Goal: Transaction & Acquisition: Purchase product/service

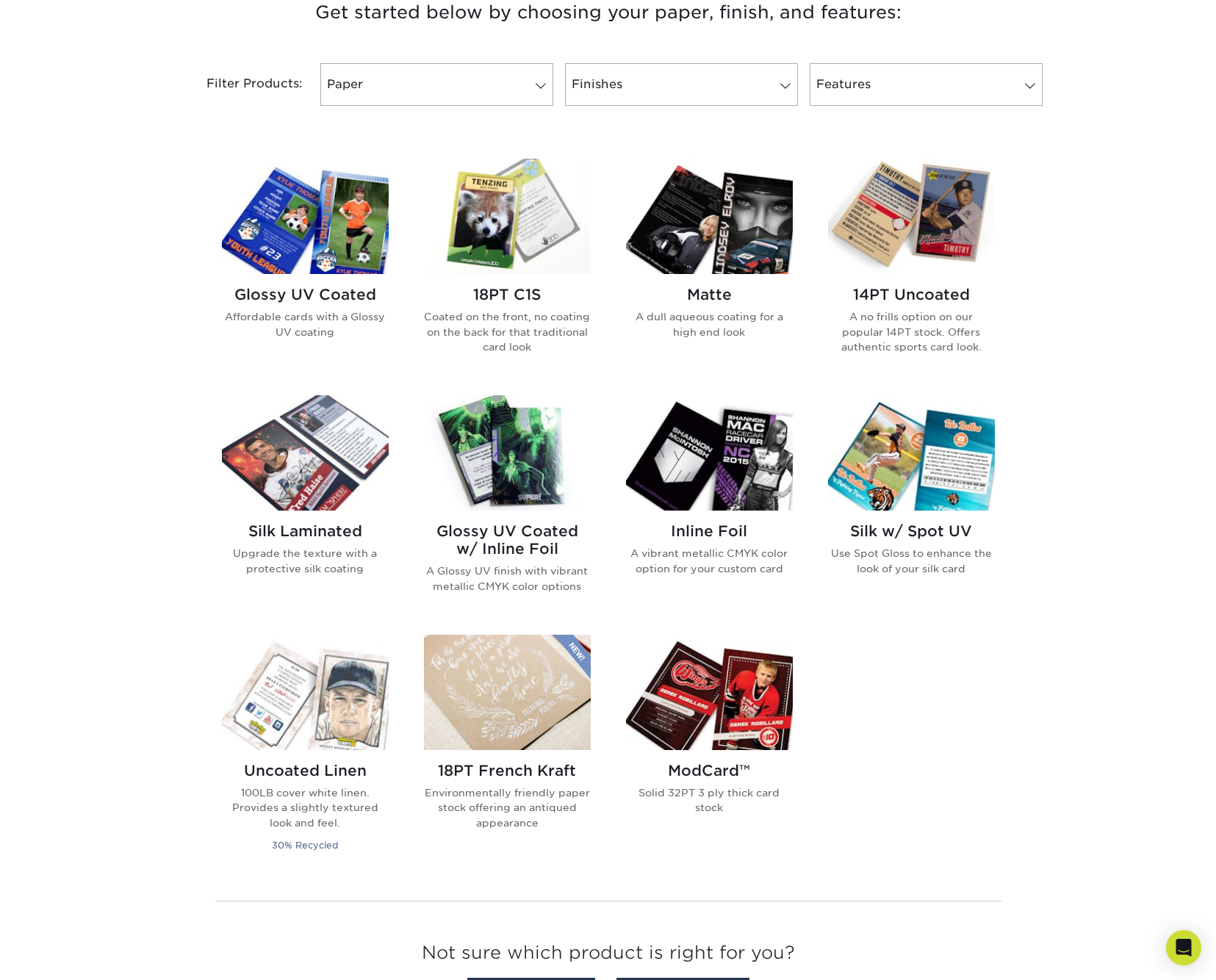
scroll to position [591, 0]
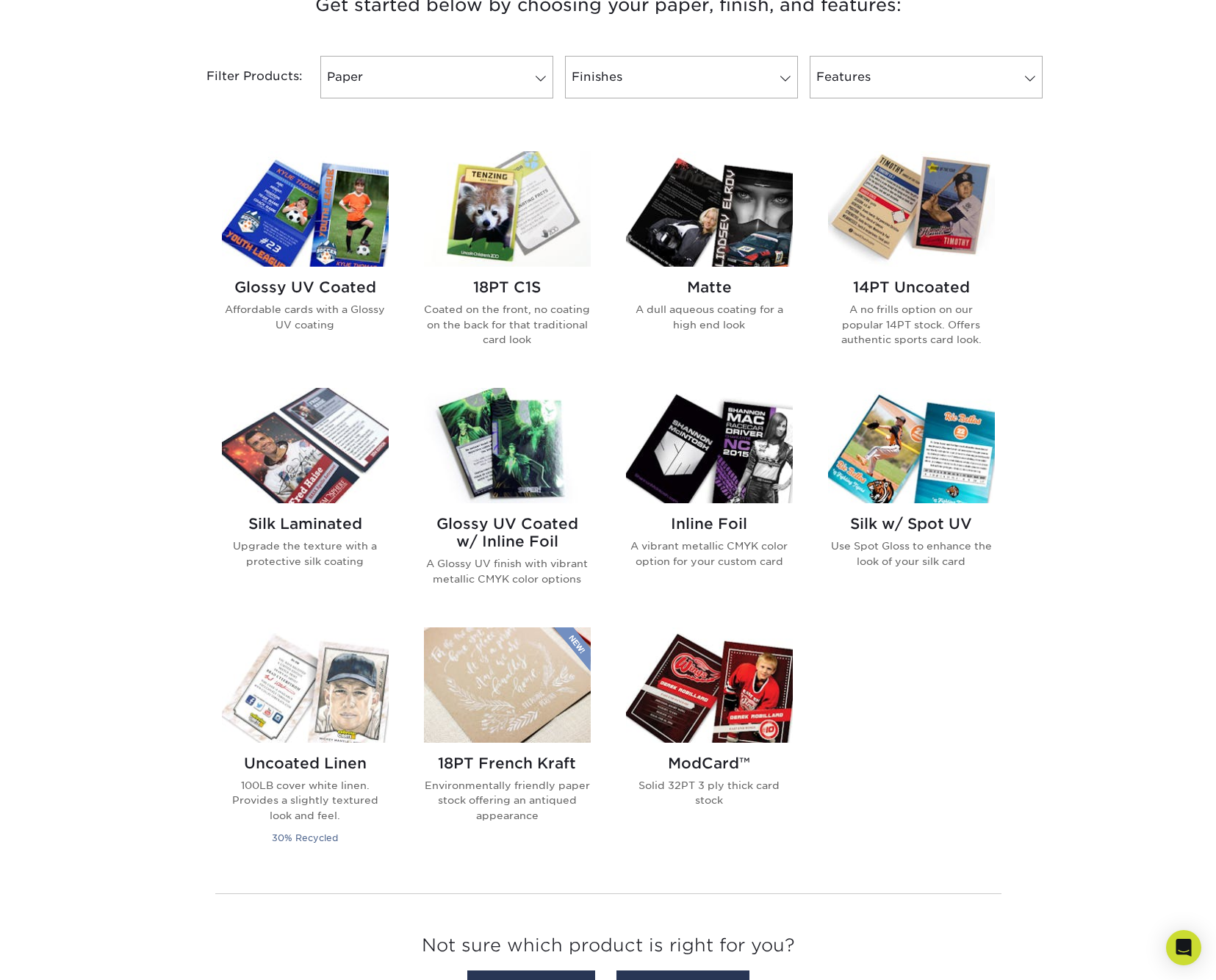
click at [337, 216] on img at bounding box center [305, 209] width 167 height 115
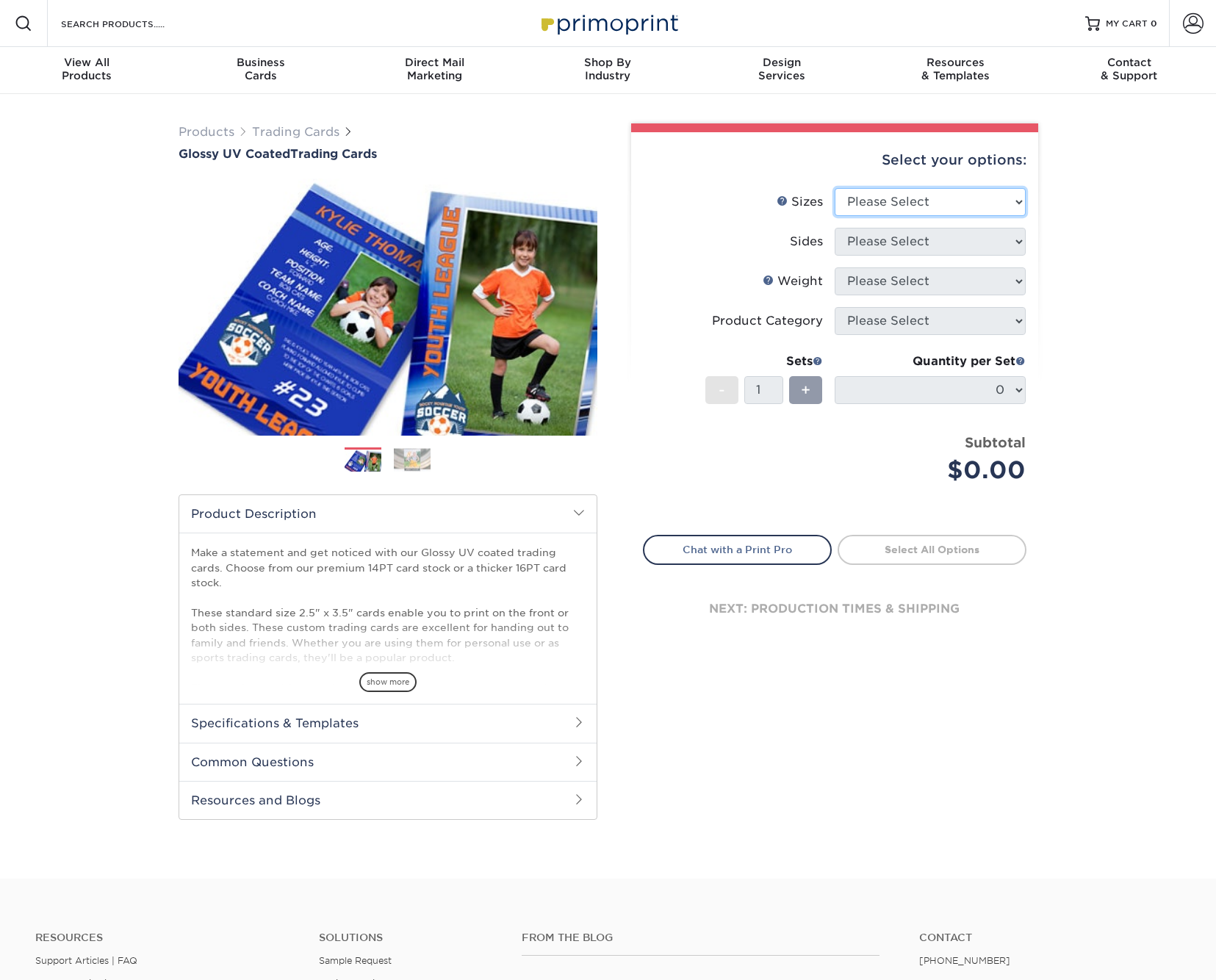
click at [1005, 199] on select "Please Select 2.5" x 3.5"" at bounding box center [930, 202] width 191 height 28
select select "2.50x3.50"
click at [1015, 241] on select "Please Select Print Both Sides Print Front Only" at bounding box center [930, 241] width 191 height 28
select select "13abbda7-1d64-4f25-8bb2-c179b224825d"
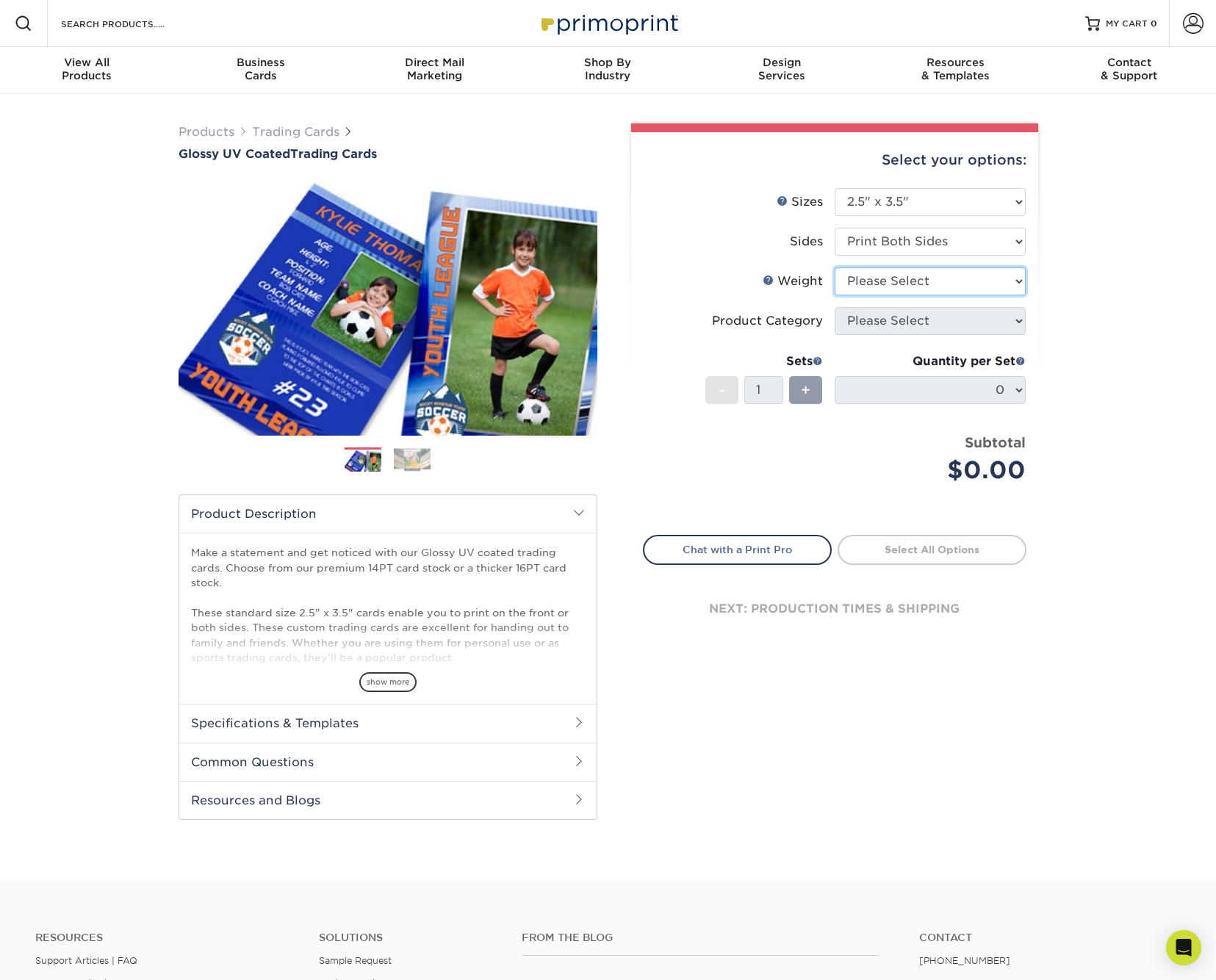
click at [1000, 275] on select "Please Select 16PT 14PT 18PT C1S" at bounding box center [930, 281] width 191 height 28
select select "16PT"
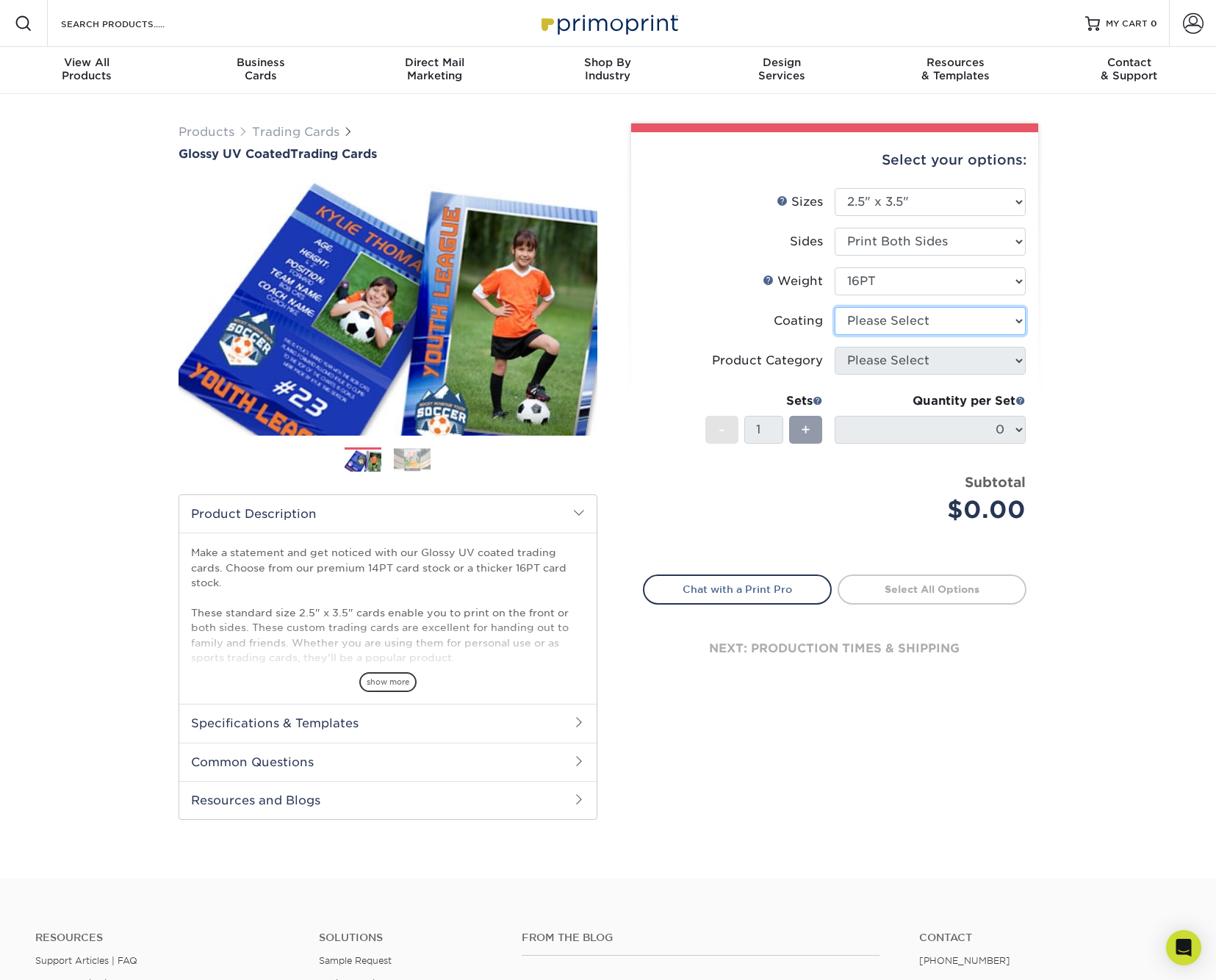
click at [992, 318] on select at bounding box center [930, 320] width 191 height 28
select select "1e8116af-acfc-44b1-83dc-8181aa338834"
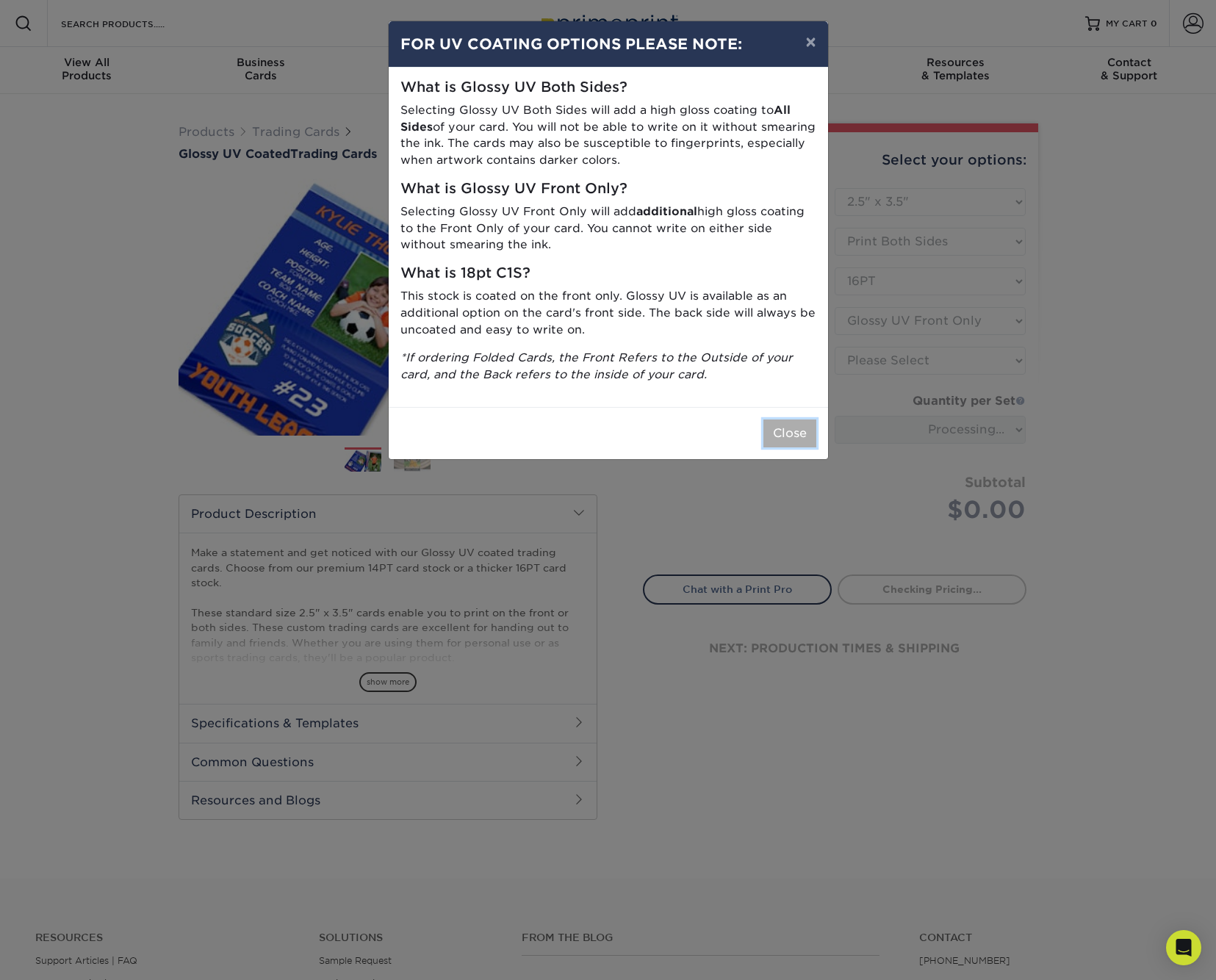
click at [785, 432] on button "Close" at bounding box center [790, 433] width 53 height 28
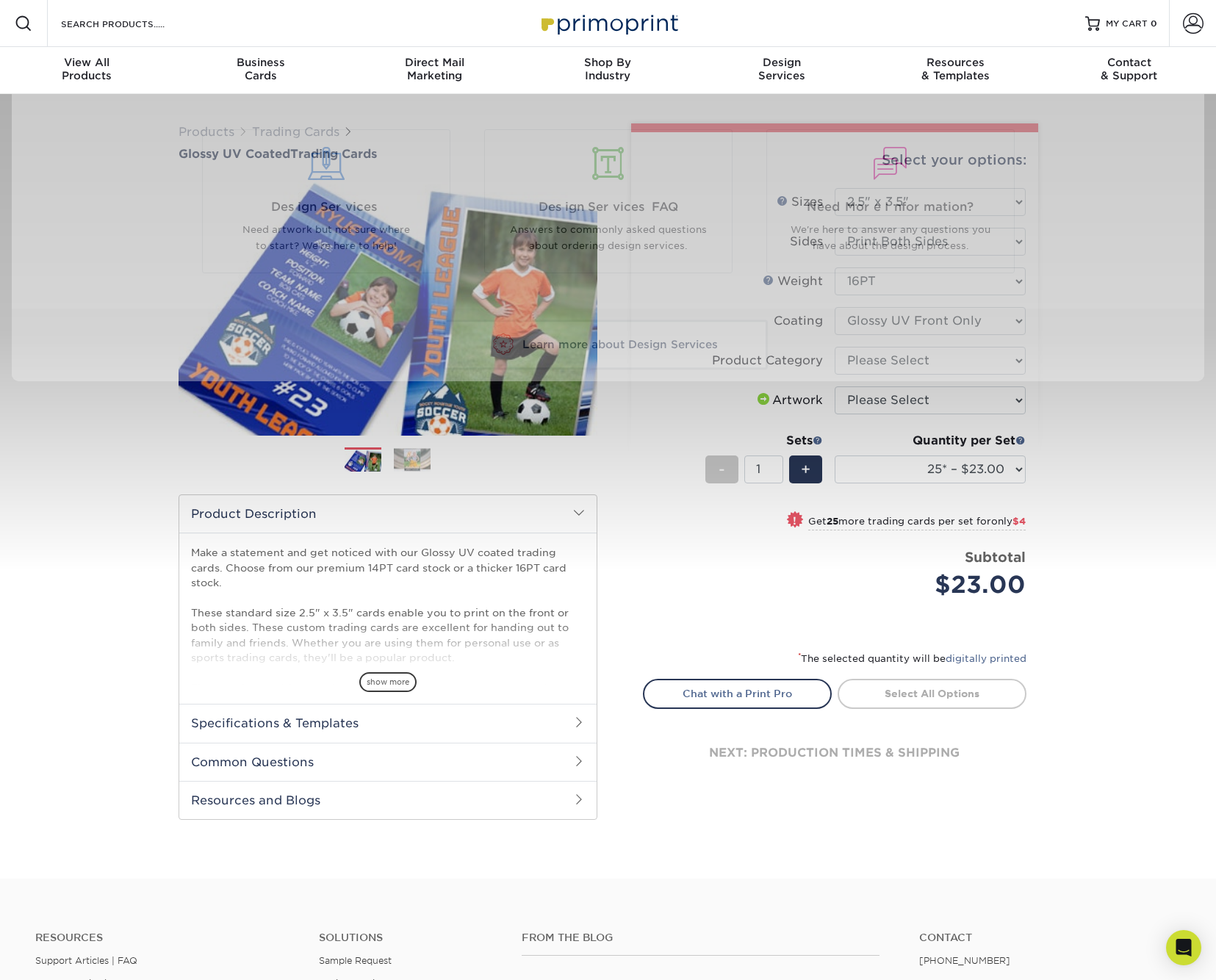
click at [1146, 447] on div "Resources Menu Search Products Account SIGN IN CREATE AN ACCOUNT forgot passwor…" at bounding box center [608, 654] width 1216 height 1309
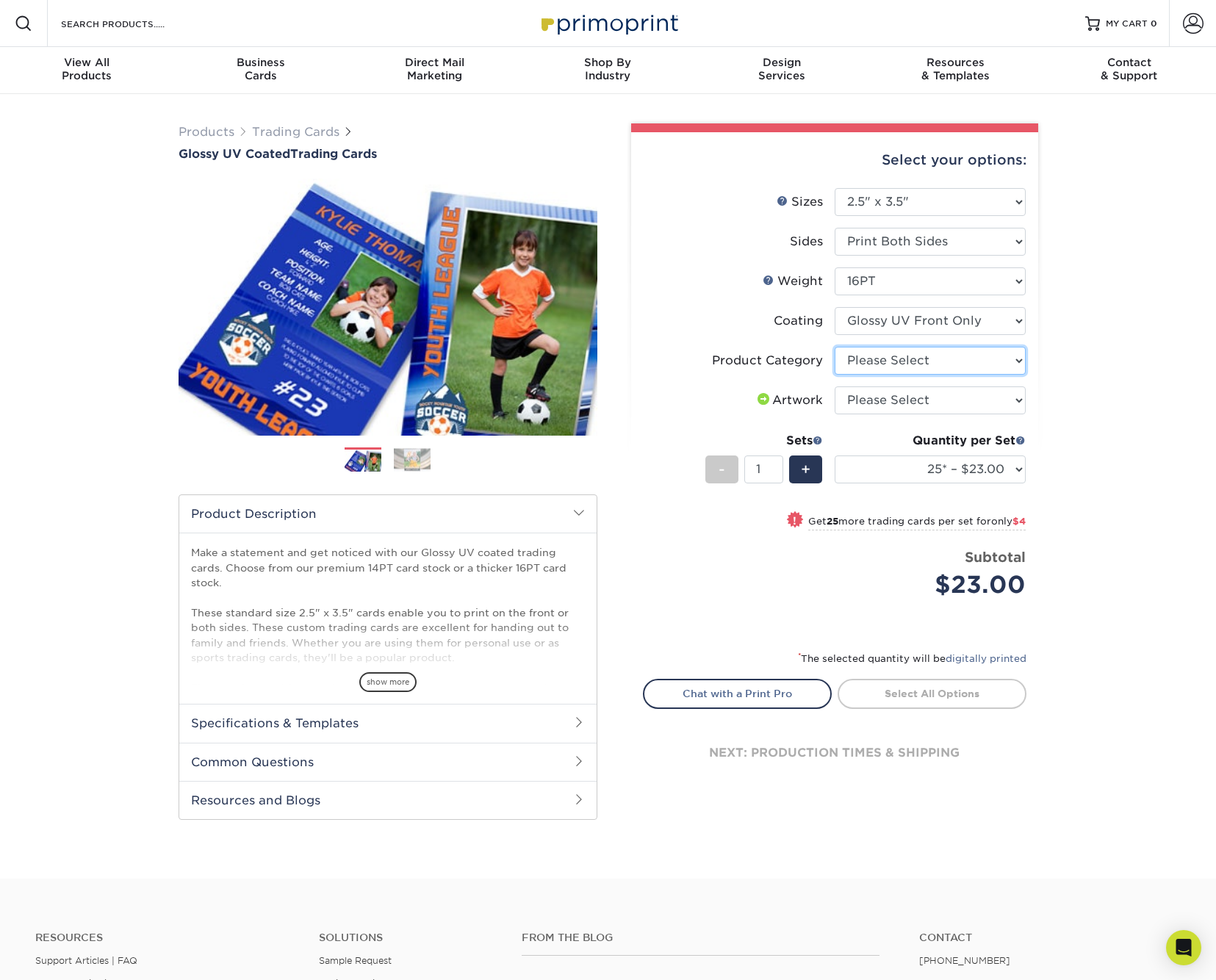
click at [1016, 358] on select "Please Select Trading Cards" at bounding box center [930, 360] width 191 height 28
select select "c2f9bce9-36c2-409d-b101-c29d9d031e18"
click at [1000, 401] on select "Please Select I will upload files I need a design - $100" at bounding box center [930, 401] width 191 height 28
select select "upload"
click at [1098, 371] on div "Products Trading Cards Glossy UV Coated Trading Cards Previous Next /" at bounding box center [608, 486] width 1216 height 785
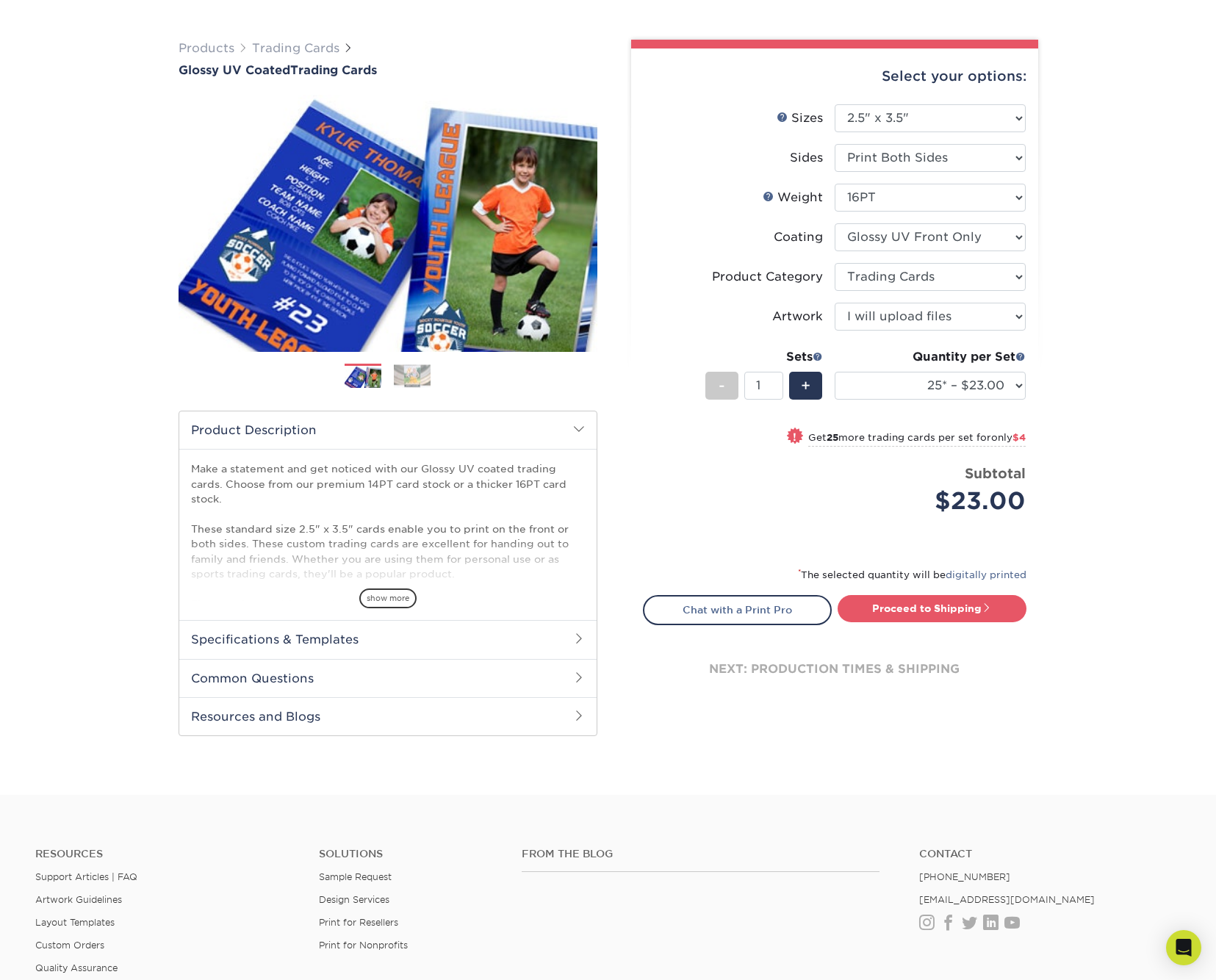
scroll to position [85, 0]
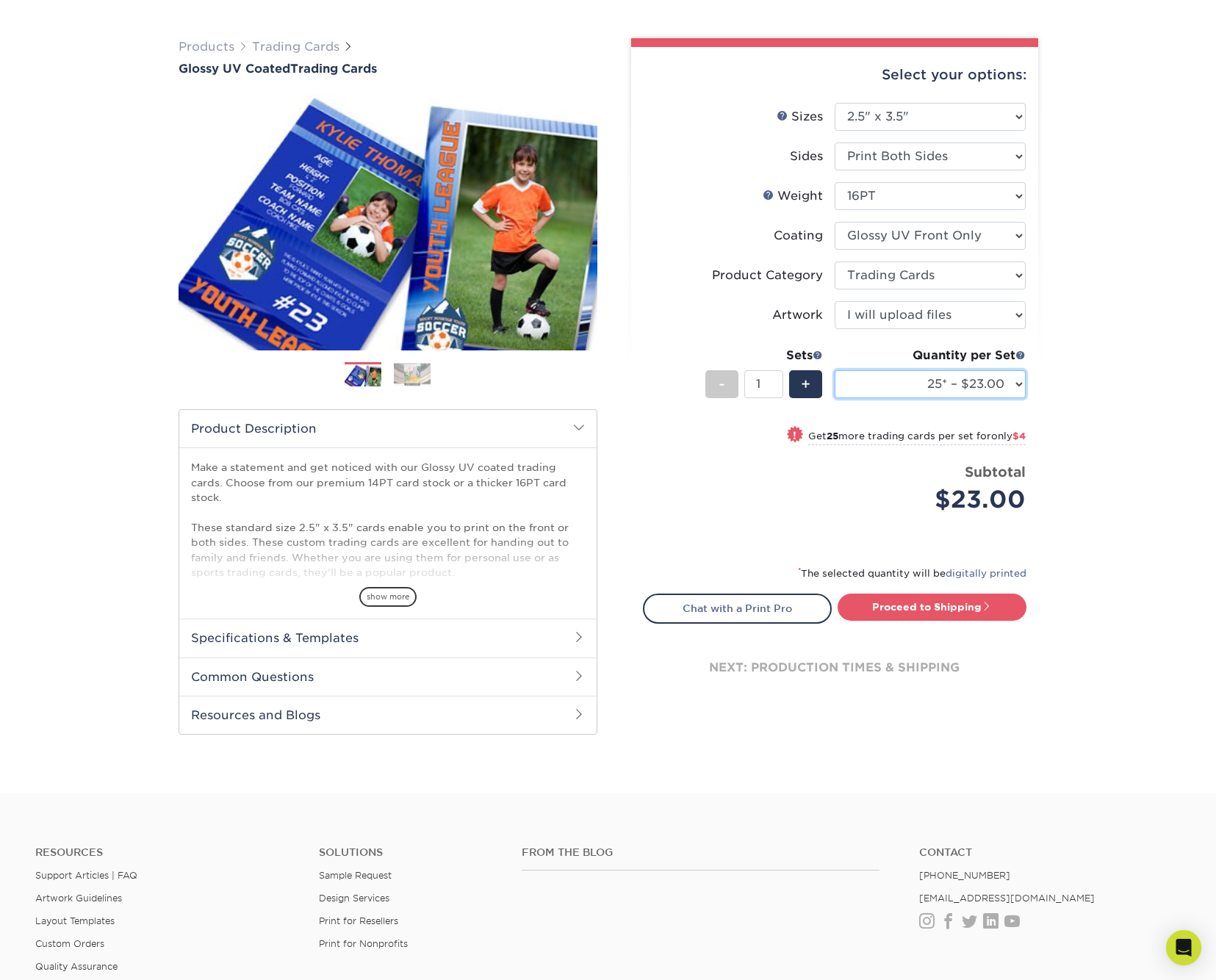
click at [1016, 379] on select "25* – $23.00 50* – $27.00 75* – $33.00 100* – $37.00 250* – $47.00 500 – $58.00…" at bounding box center [930, 384] width 191 height 28
select select "50* – $27.00"
click at [1069, 378] on div "Products Trading Cards Glossy UV Coated Trading Cards Previous Next /" at bounding box center [608, 401] width 1216 height 785
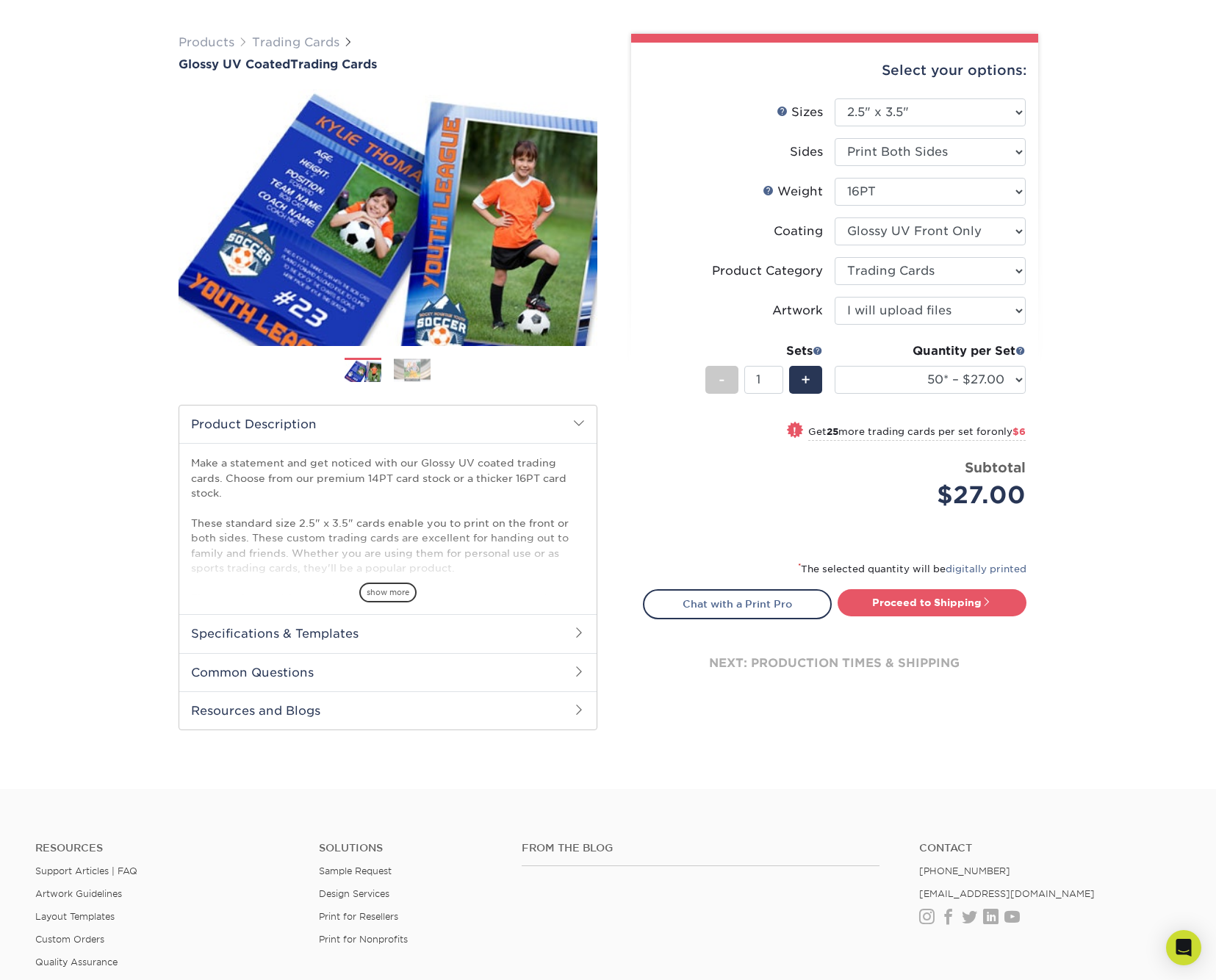
scroll to position [0, 0]
